Goal: Task Accomplishment & Management: Complete application form

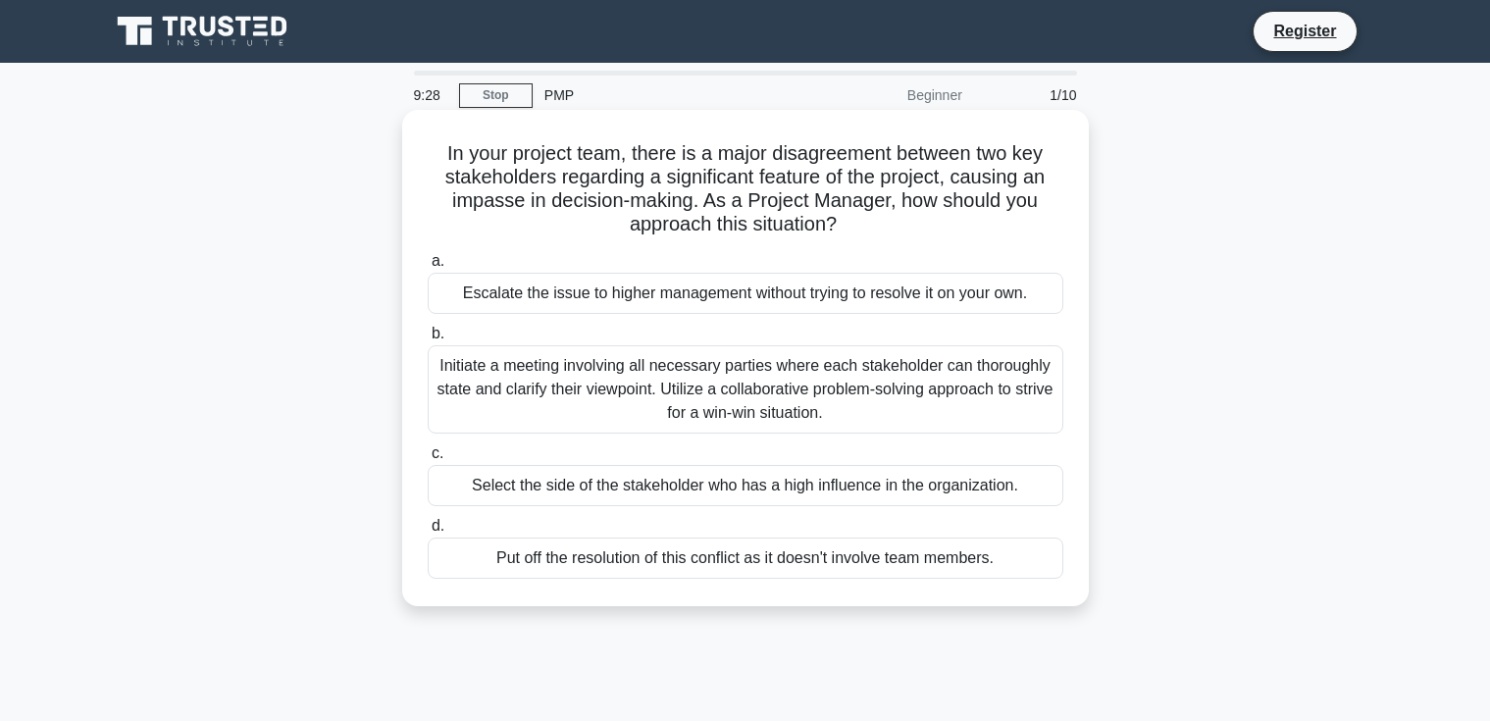
click at [688, 399] on div "Initiate a meeting involving all necessary parties where each stakeholder can t…" at bounding box center [746, 389] width 636 height 88
click at [428, 340] on input "b. Initiate a meeting involving all necessary parties where each stakeholder ca…" at bounding box center [428, 334] width 0 height 13
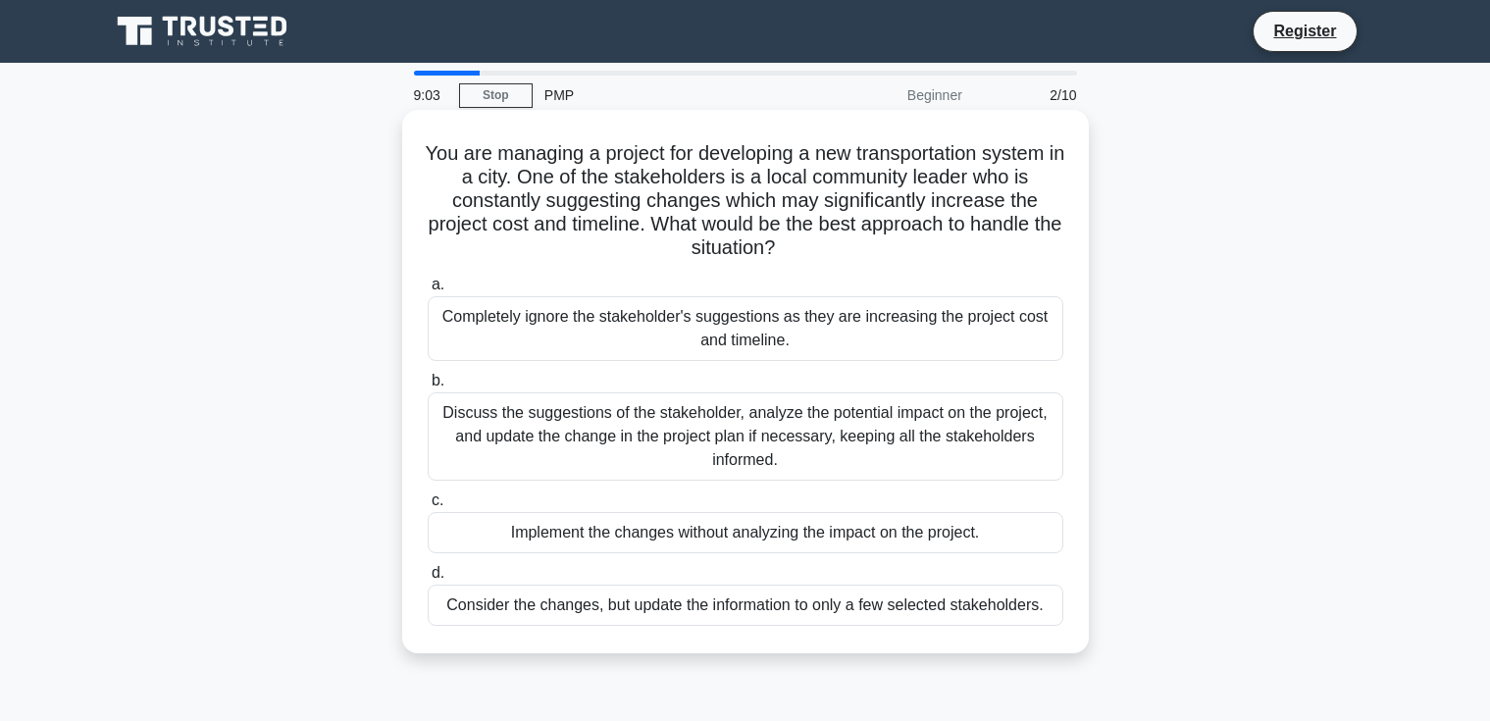
click at [820, 447] on div "Discuss the suggestions of the stakeholder, analyze the potential impact on the…" at bounding box center [746, 436] width 636 height 88
click at [428, 388] on input "b. Discuss the suggestions of the stakeholder, analyze the potential impact on …" at bounding box center [428, 381] width 0 height 13
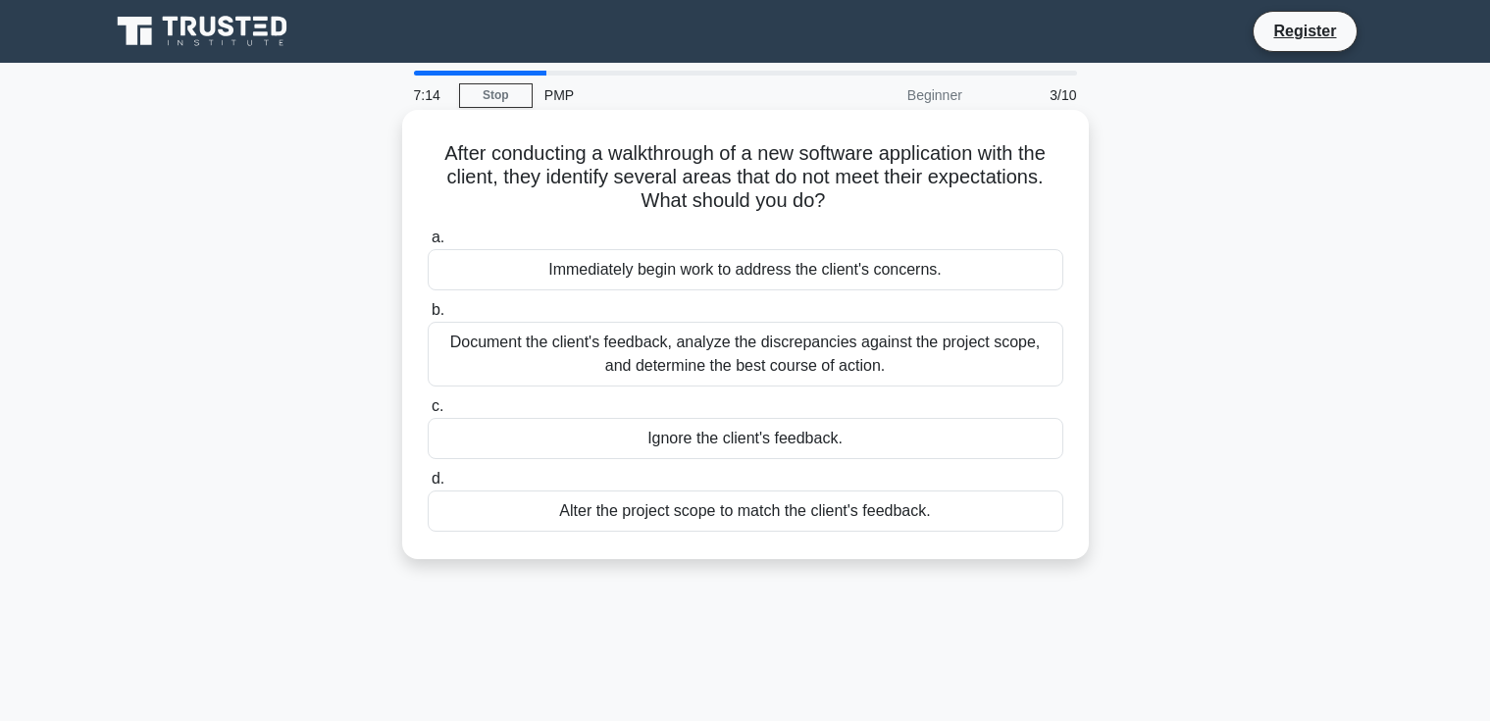
click at [598, 370] on div "Document the client's feedback, analyze the discrepancies against the project s…" at bounding box center [746, 354] width 636 height 65
click at [428, 317] on input "b. Document the client's feedback, analyze the discrepancies against the projec…" at bounding box center [428, 310] width 0 height 13
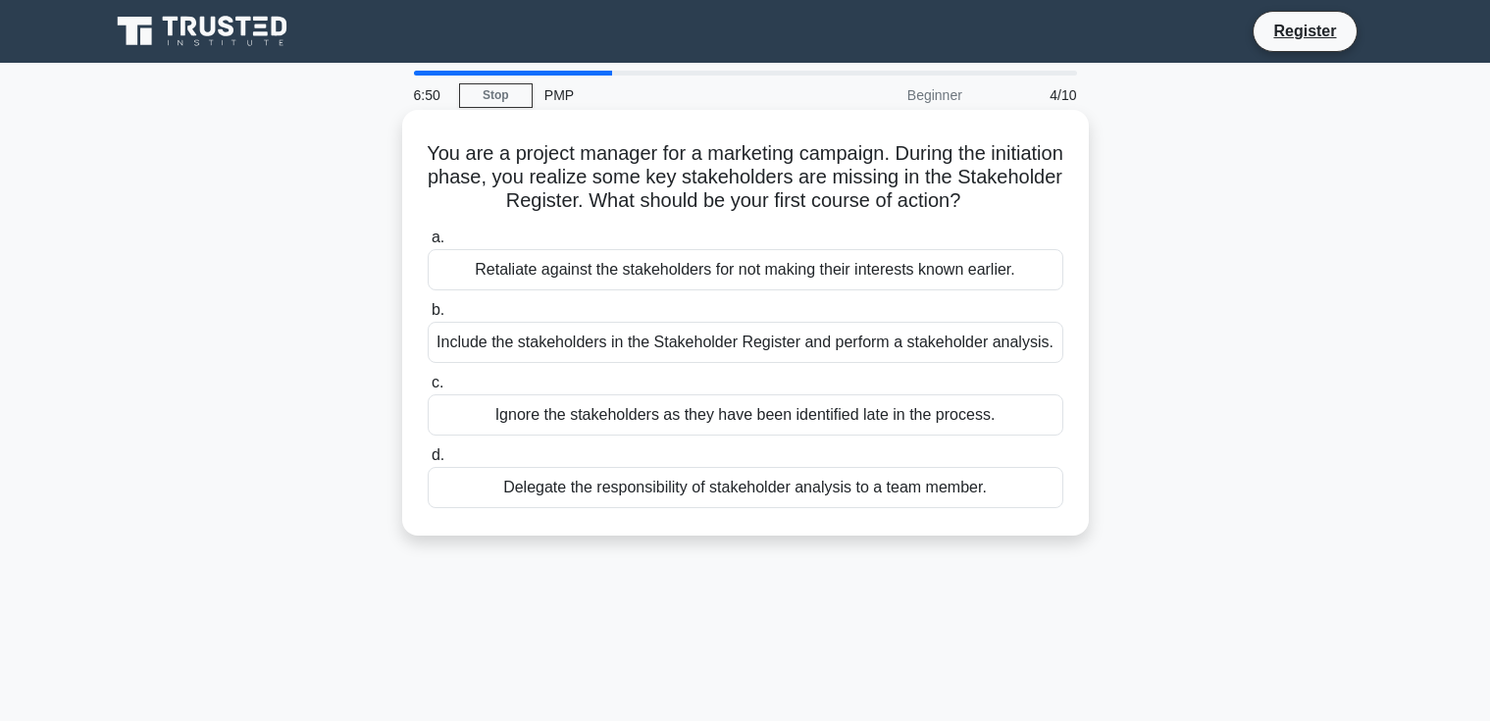
click at [605, 337] on div "Include the stakeholders in the Stakeholder Register and perform a stakeholder …" at bounding box center [746, 342] width 636 height 41
click at [428, 317] on input "b. Include the stakeholders in the Stakeholder Register and perform a stakehold…" at bounding box center [428, 310] width 0 height 13
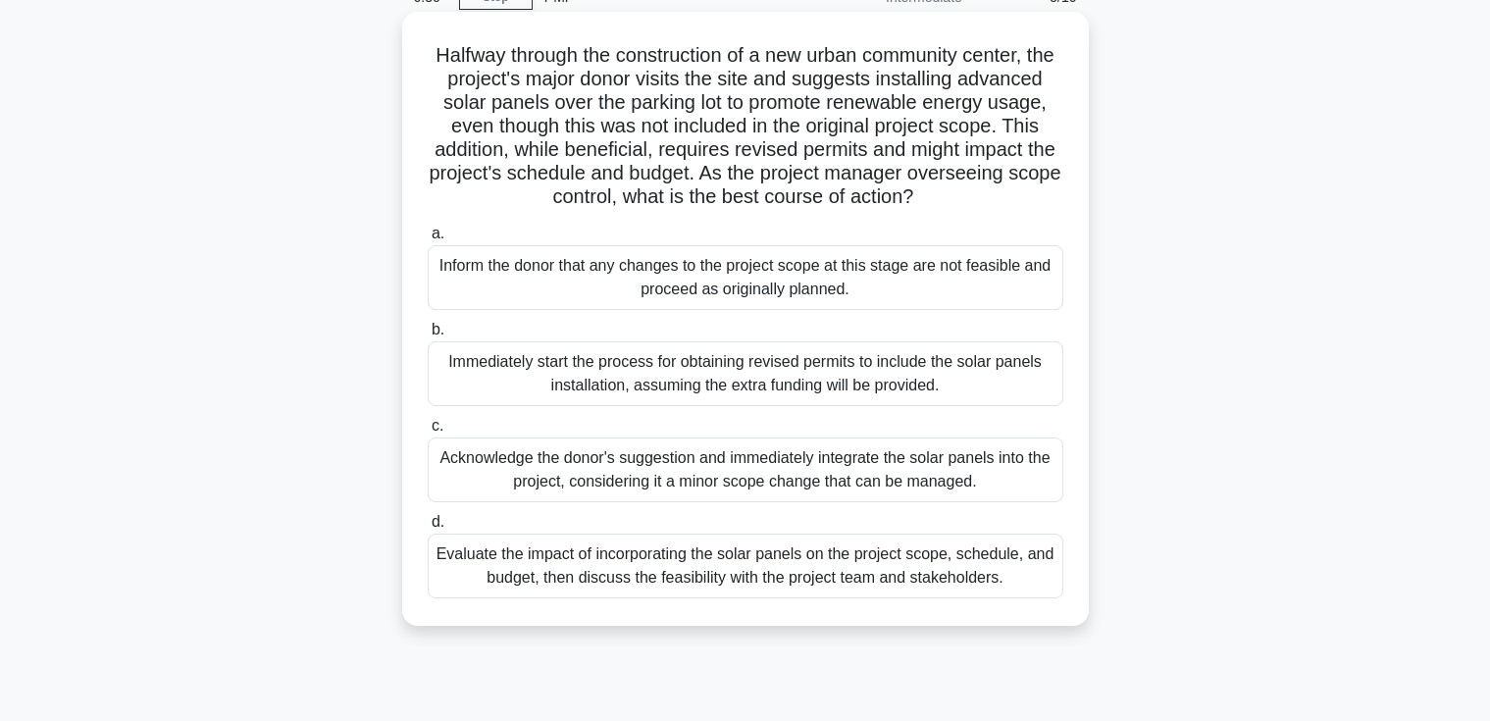
scroll to position [196, 0]
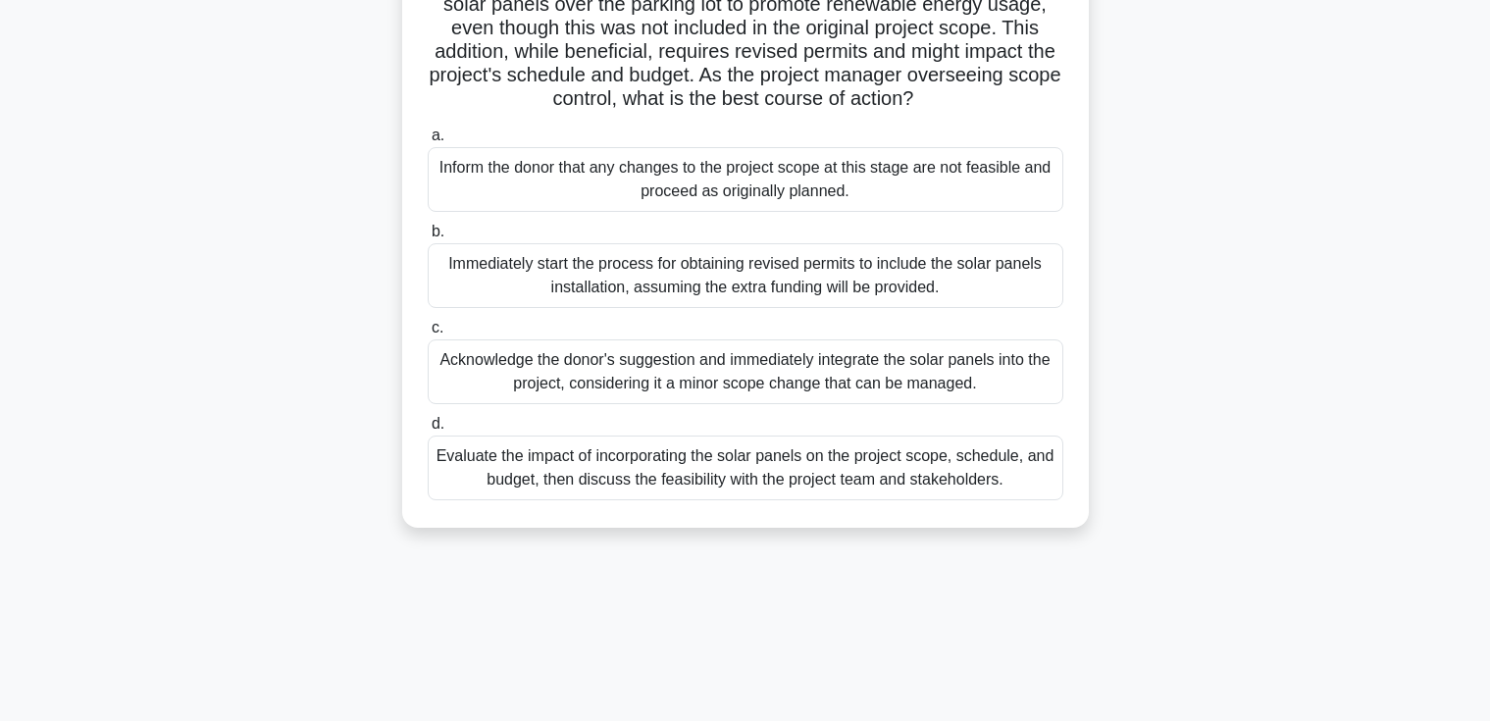
click at [887, 470] on div "Evaluate the impact of incorporating the solar panels on the project scope, sch…" at bounding box center [746, 468] width 636 height 65
click at [428, 431] on input "d. Evaluate the impact of incorporating the solar panels on the project scope, …" at bounding box center [428, 424] width 0 height 13
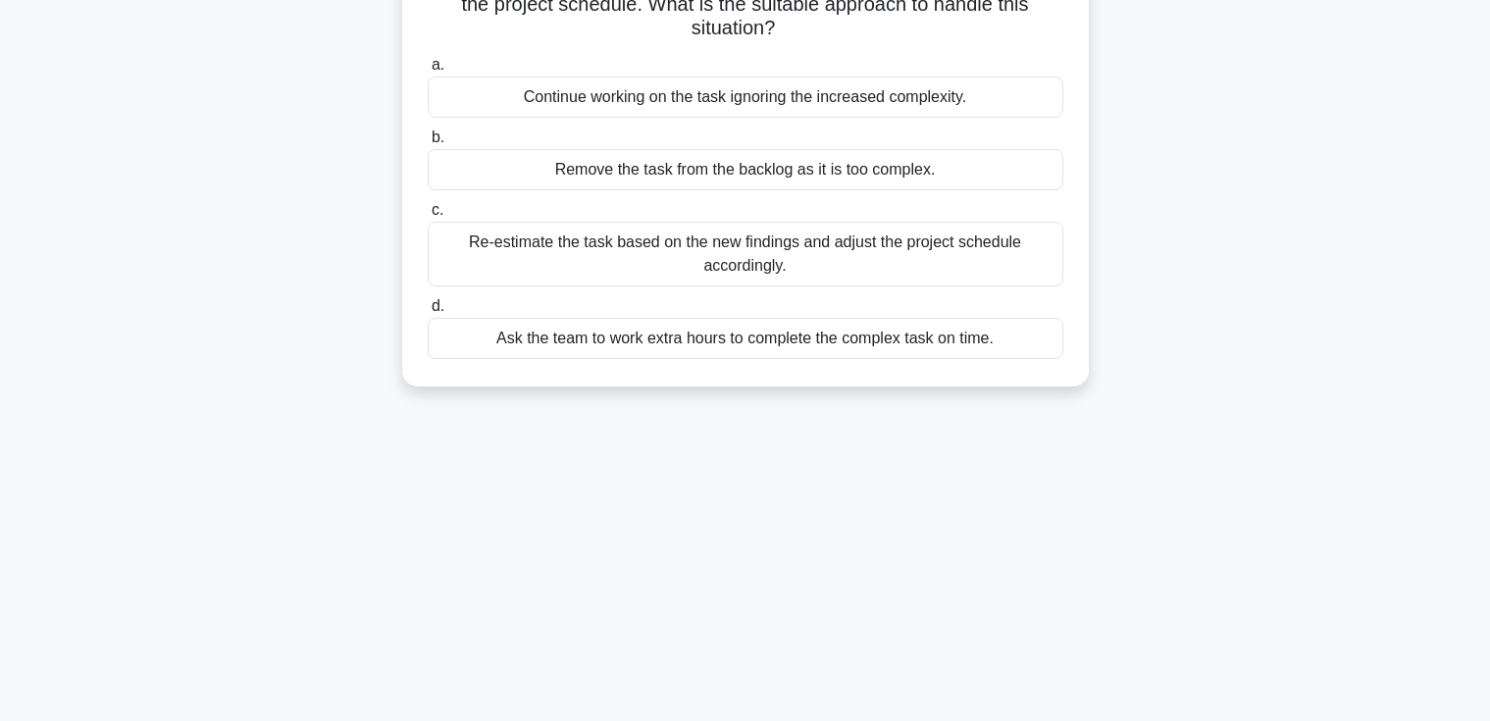
scroll to position [0, 0]
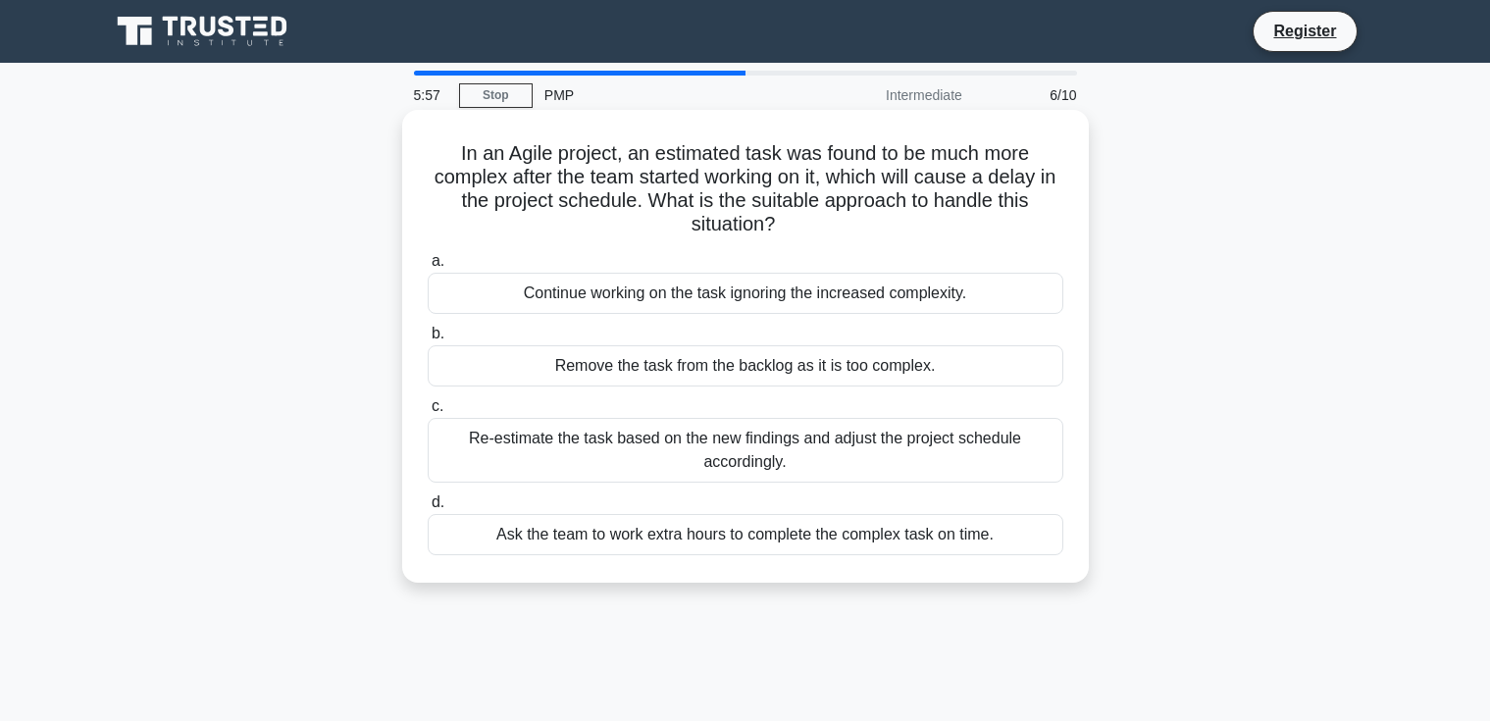
click at [627, 446] on div "Re-estimate the task based on the new findings and adjust the project schedule …" at bounding box center [746, 450] width 636 height 65
click at [428, 413] on input "c. Re-estimate the task based on the new findings and adjust the project schedu…" at bounding box center [428, 406] width 0 height 13
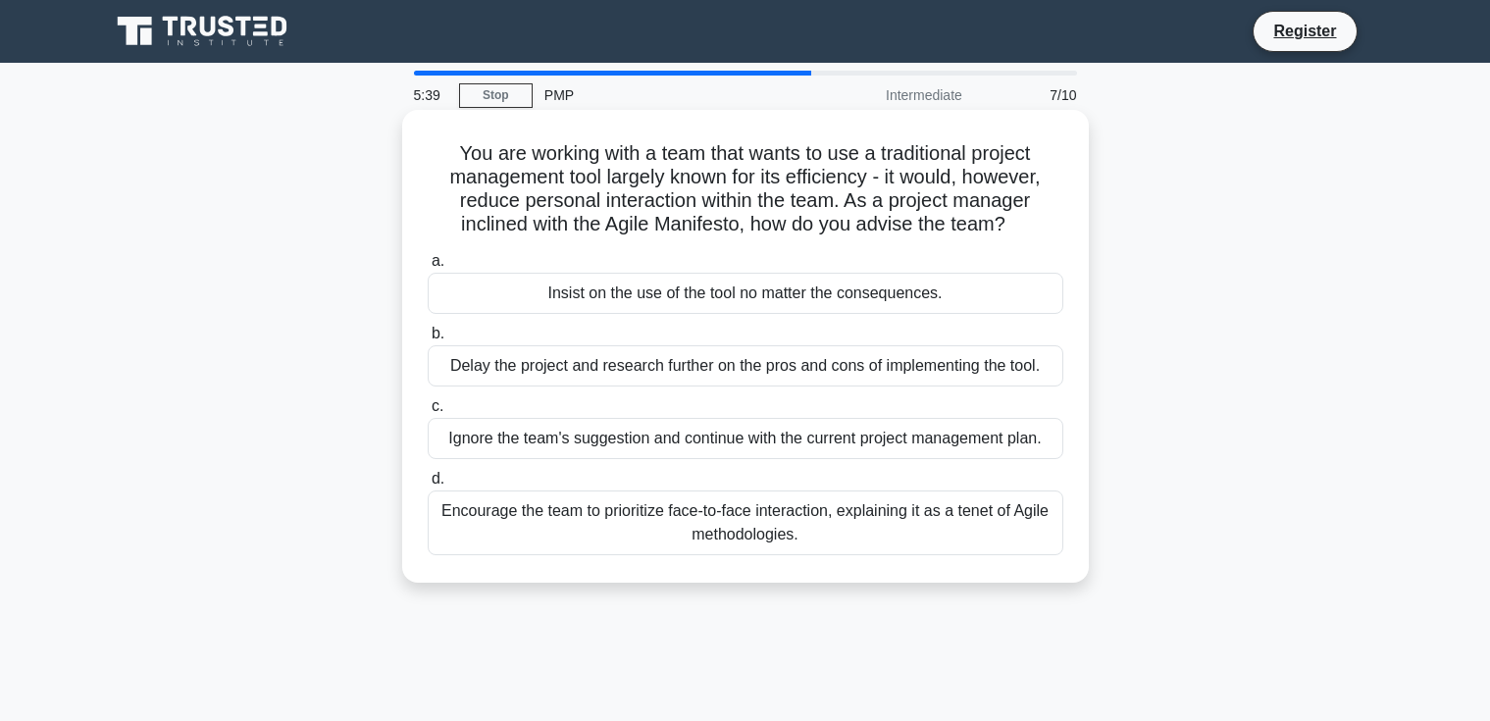
click at [656, 532] on div "Encourage the team to prioritize face-to-face interaction, explaining it as a t…" at bounding box center [746, 523] width 636 height 65
click at [428, 486] on input "d. Encourage the team to prioritize face-to-face interaction, explaining it as …" at bounding box center [428, 479] width 0 height 13
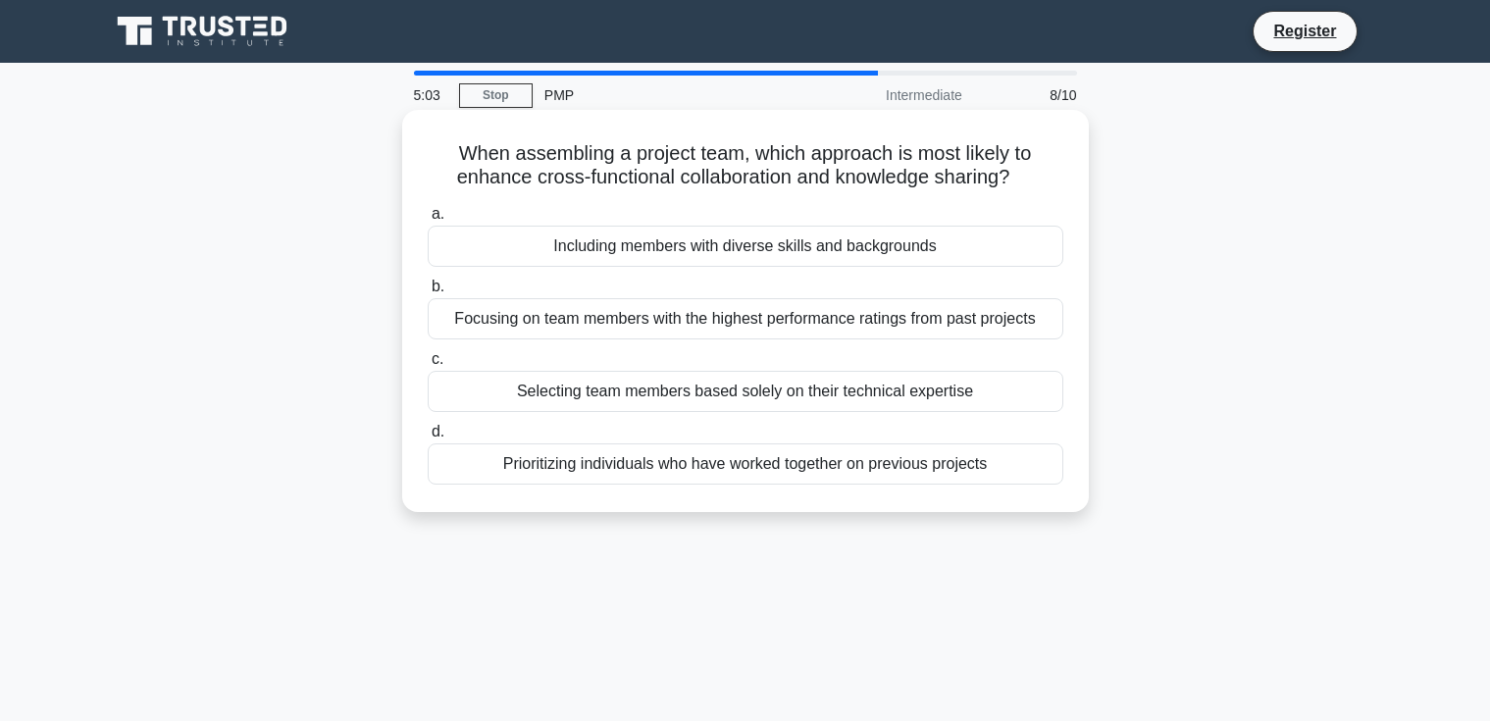
click at [709, 475] on div "Prioritizing individuals who have worked together on previous projects" at bounding box center [746, 463] width 636 height 41
click at [428, 439] on input "d. Prioritizing individuals who have worked together on previous projects" at bounding box center [428, 432] width 0 height 13
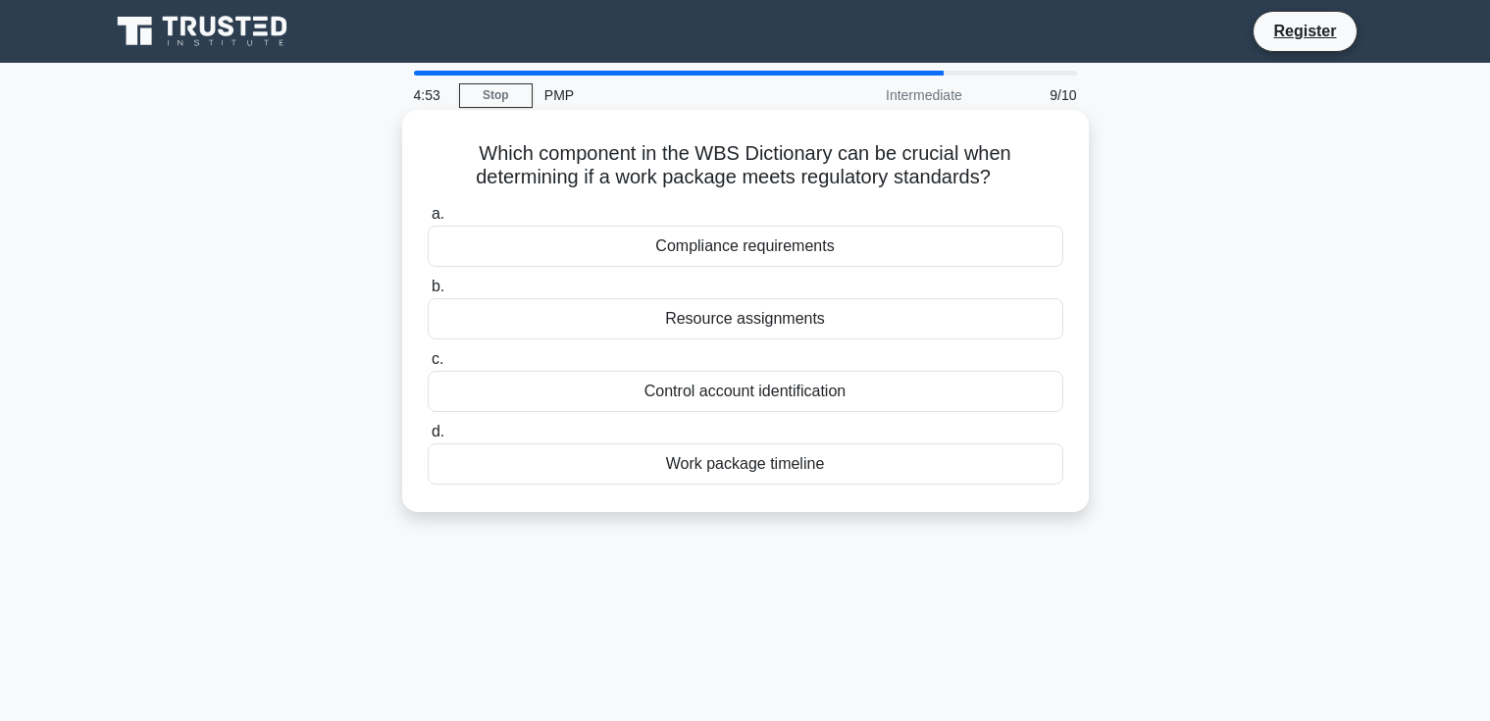
click at [856, 256] on div "Compliance requirements" at bounding box center [746, 246] width 636 height 41
click at [428, 221] on input "a. Compliance requirements" at bounding box center [428, 214] width 0 height 13
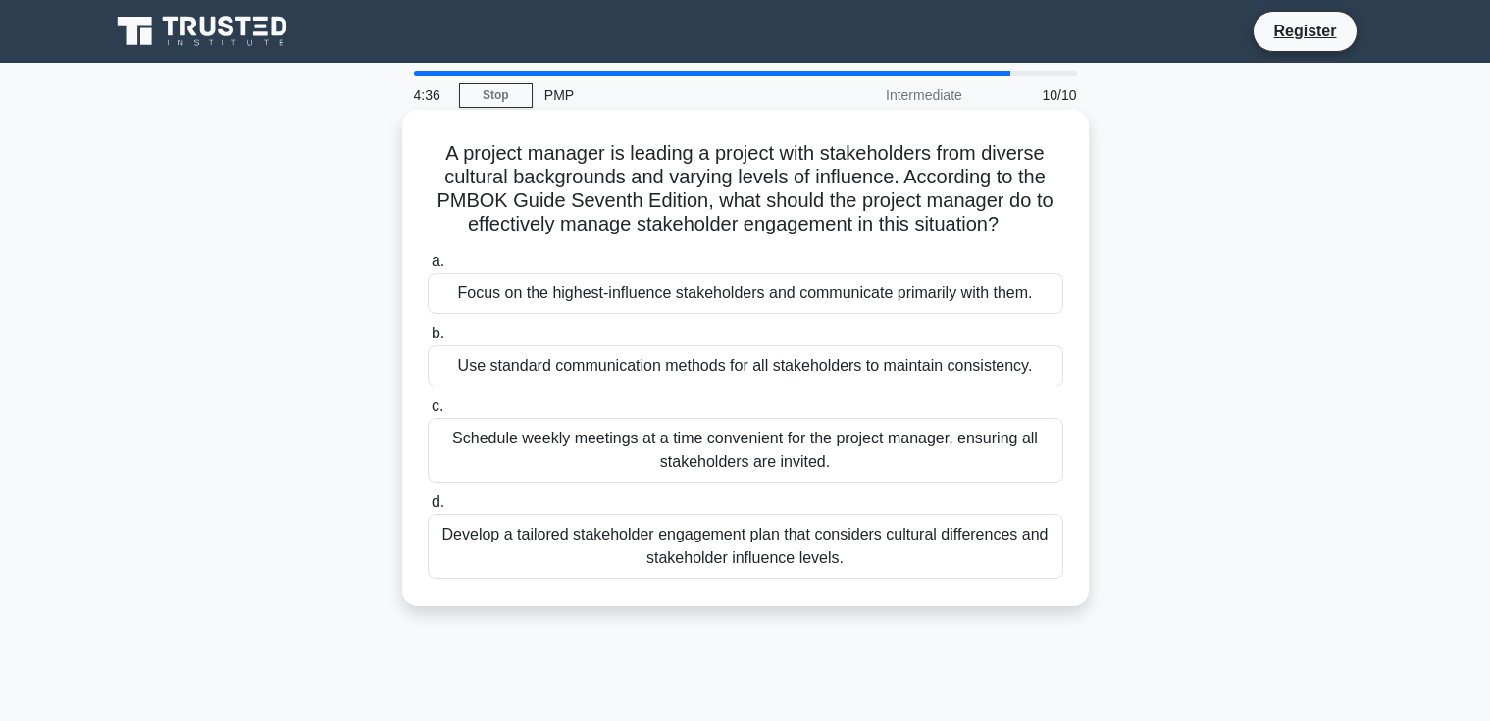
click at [761, 551] on div "Develop a tailored stakeholder engagement plan that considers cultural differen…" at bounding box center [746, 546] width 636 height 65
click at [537, 547] on div "Develop a tailored stakeholder engagement plan that considers cultural differen…" at bounding box center [746, 546] width 636 height 65
click at [428, 509] on input "d. Develop a tailored stakeholder engagement plan that considers cultural diffe…" at bounding box center [428, 502] width 0 height 13
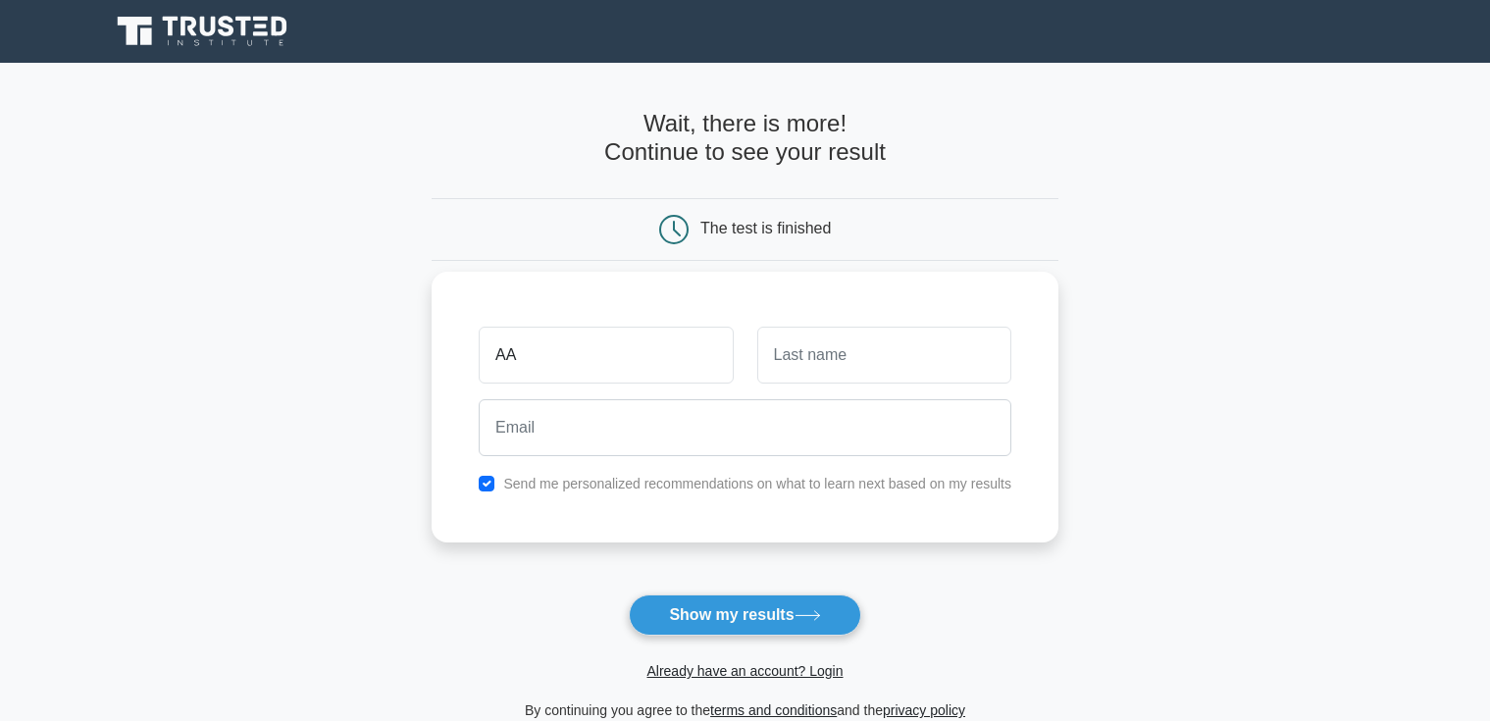
type input "AA"
click at [797, 345] on input "text" at bounding box center [884, 355] width 254 height 57
type input "John"
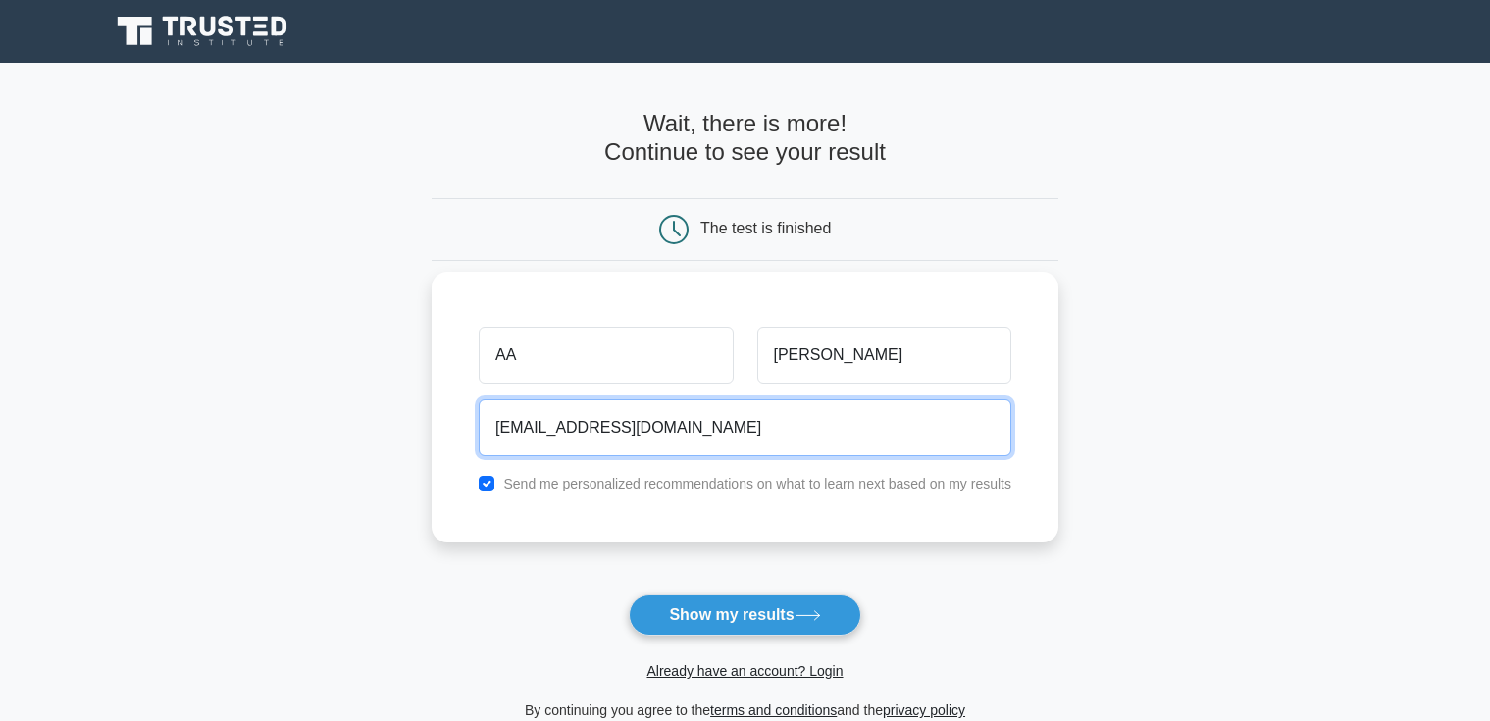
type input "[EMAIL_ADDRESS][DOMAIN_NAME]"
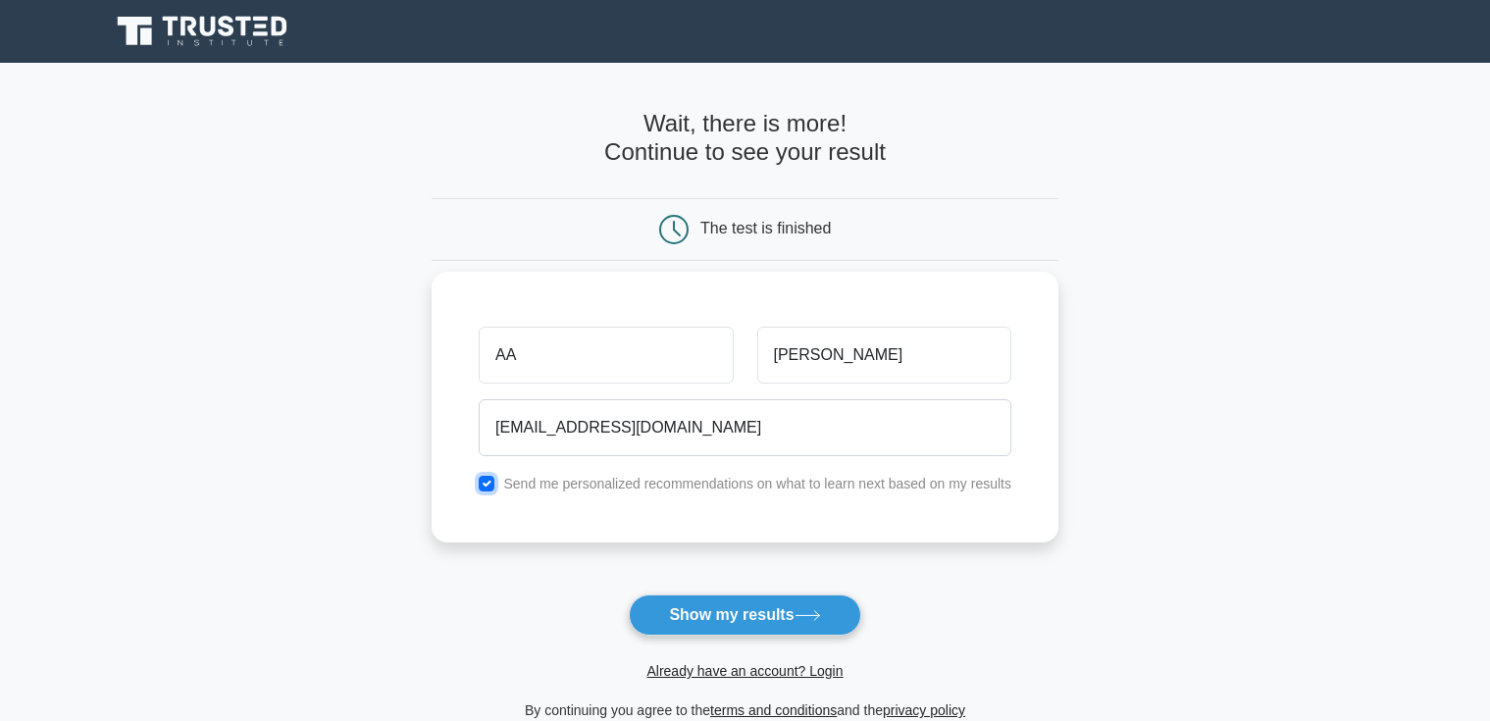
click at [483, 487] on input "checkbox" at bounding box center [487, 484] width 16 height 16
checkbox input "false"
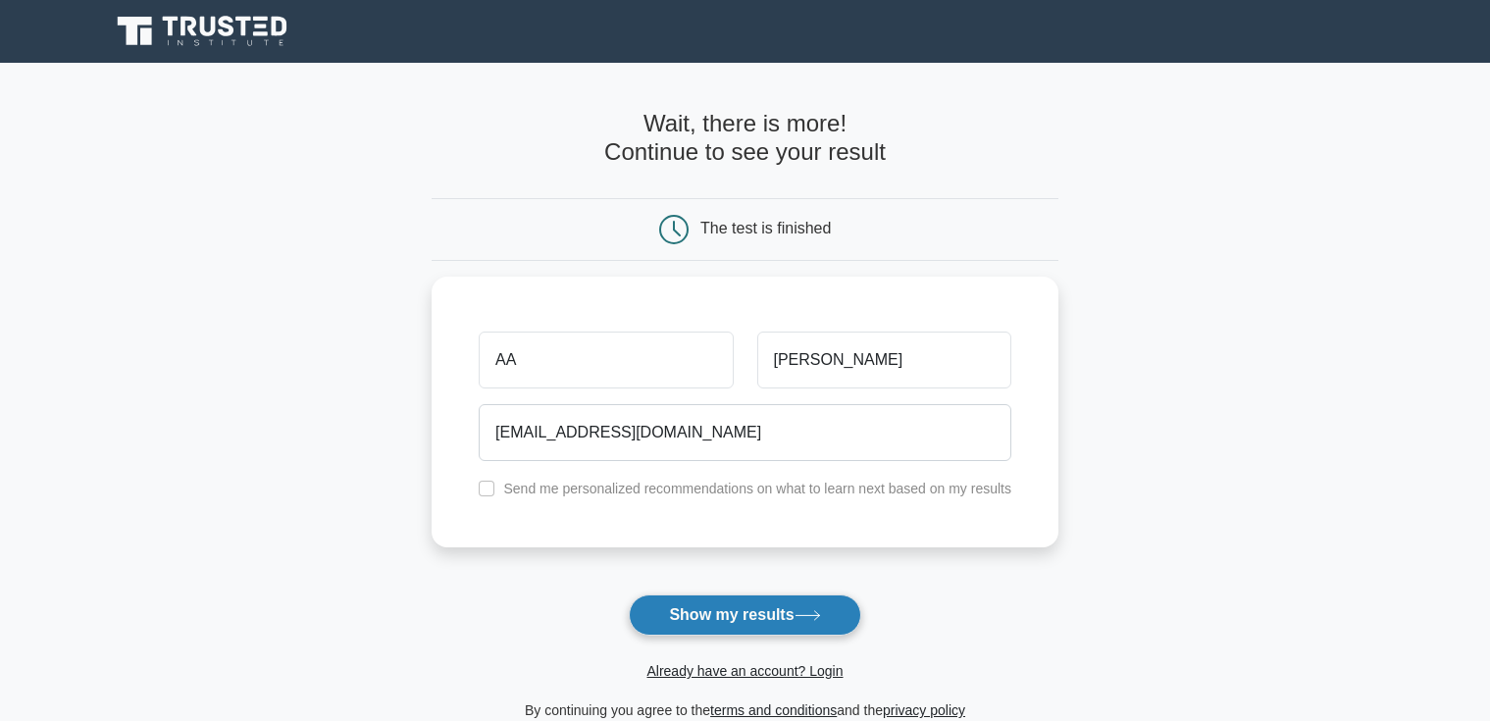
click at [722, 624] on button "Show my results" at bounding box center [745, 615] width 232 height 41
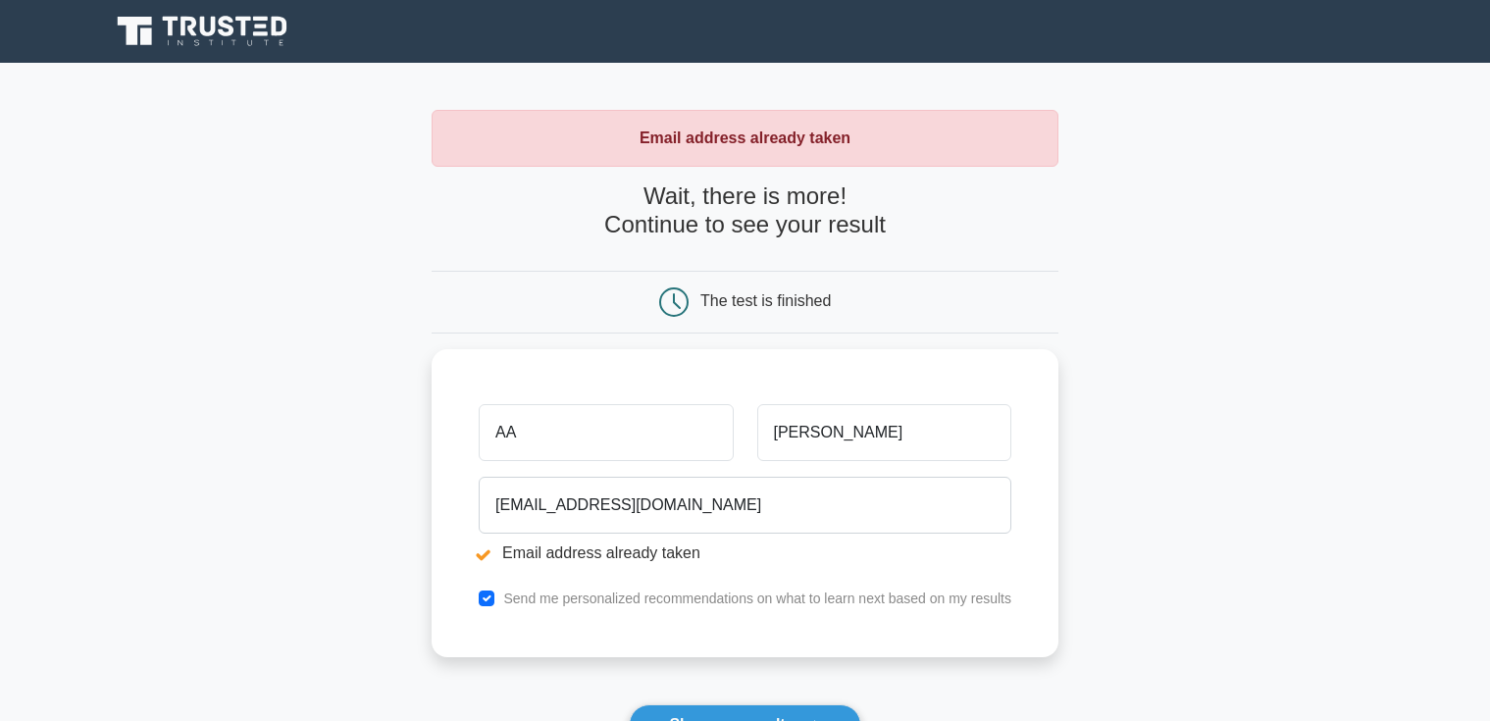
drag, startPoint x: 559, startPoint y: 437, endPoint x: 121, endPoint y: 392, distance: 440.8
click at [112, 392] on main "Email address already taken Wait, there is more! Continue to see your result Th…" at bounding box center [745, 471] width 1490 height 816
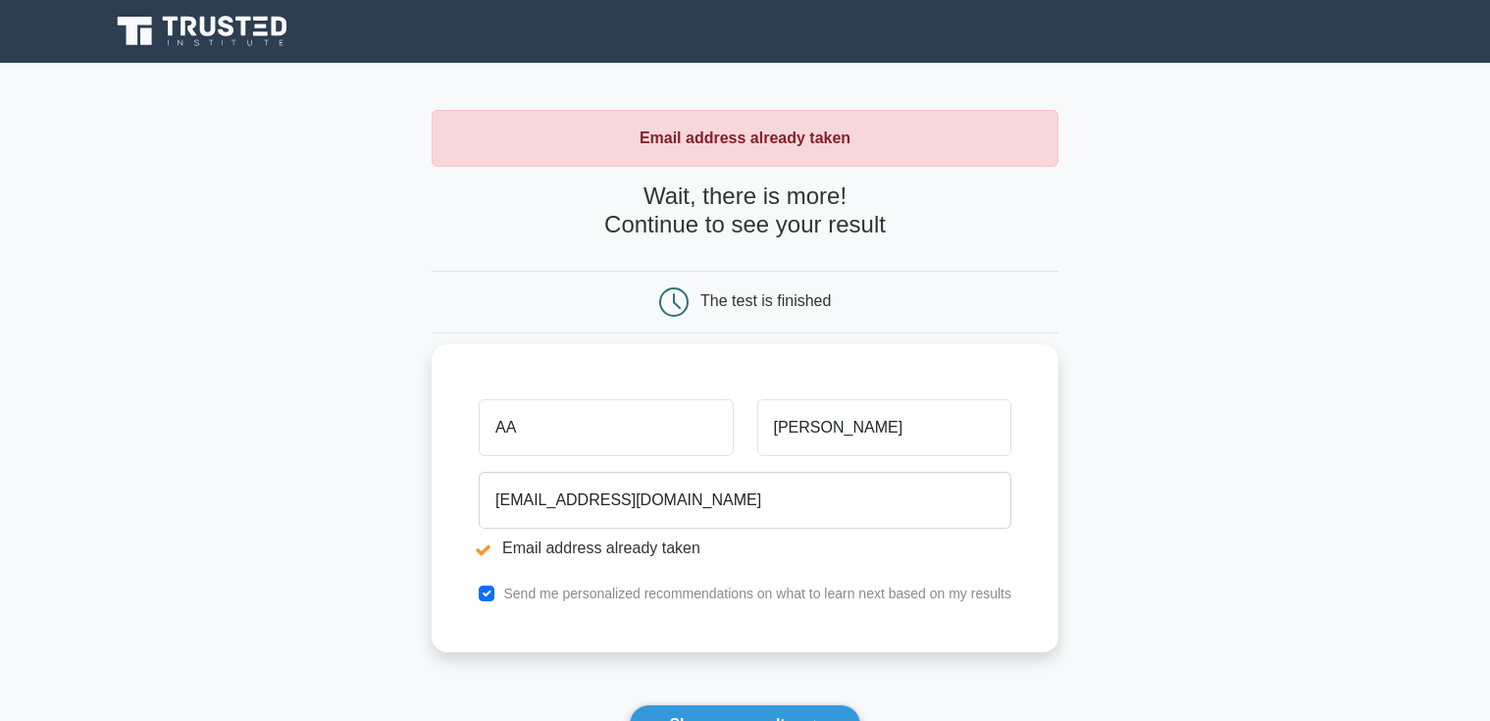
scroll to position [196, 0]
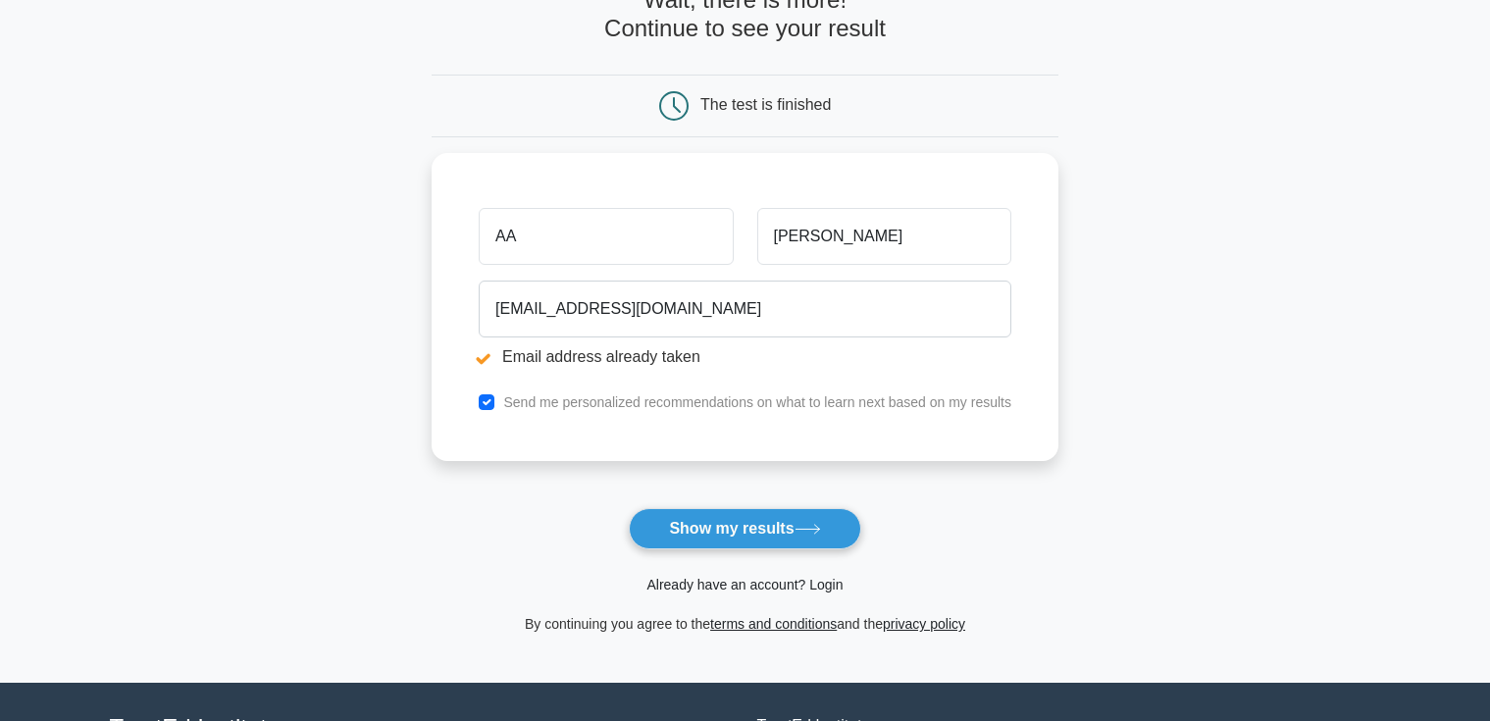
click at [804, 590] on link "Already have an account? Login" at bounding box center [745, 585] width 196 height 16
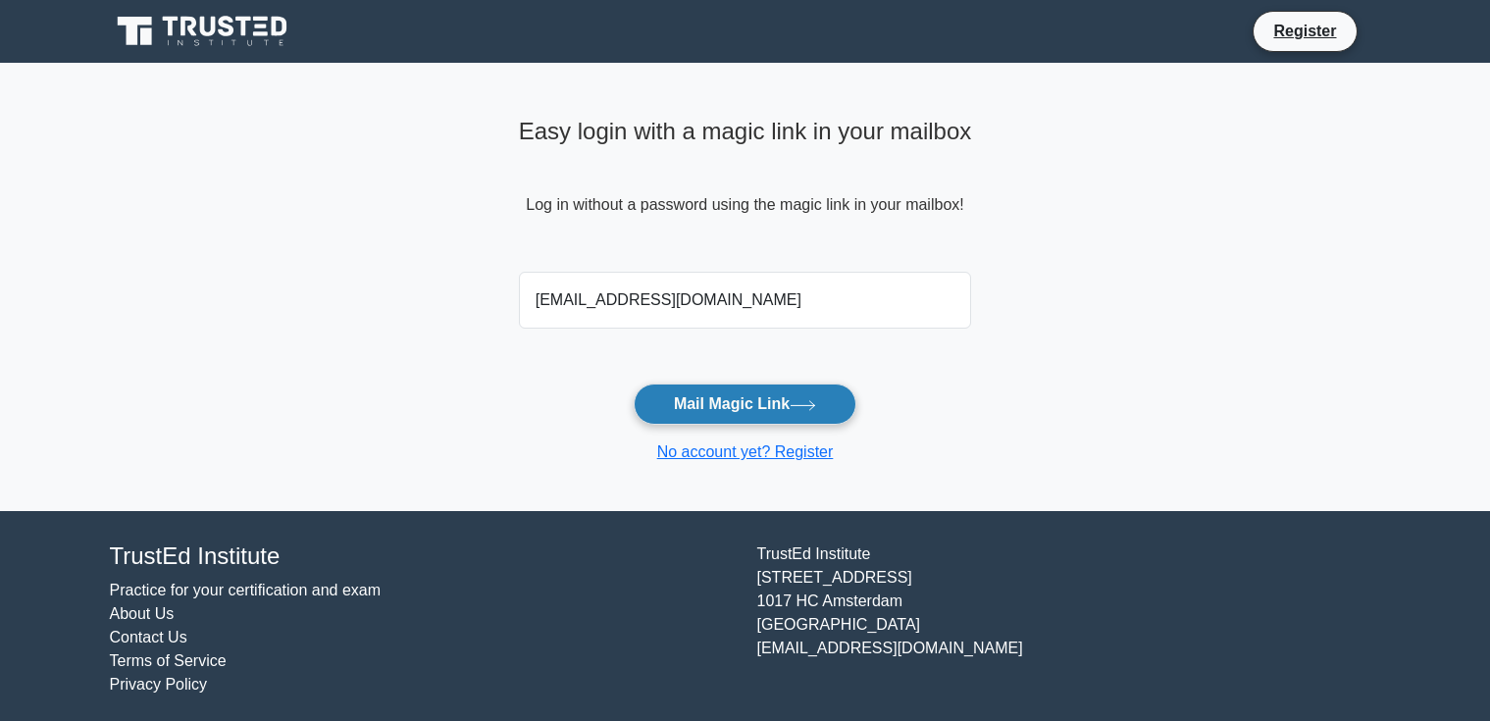
type input "[EMAIL_ADDRESS][DOMAIN_NAME]"
click at [789, 402] on button "Mail Magic Link" at bounding box center [745, 404] width 223 height 41
